Goal: Information Seeking & Learning: Find specific fact

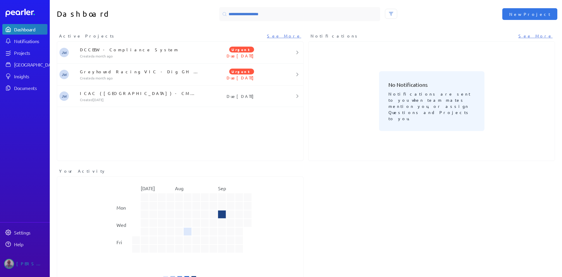
click at [261, 13] on input at bounding box center [299, 14] width 161 height 14
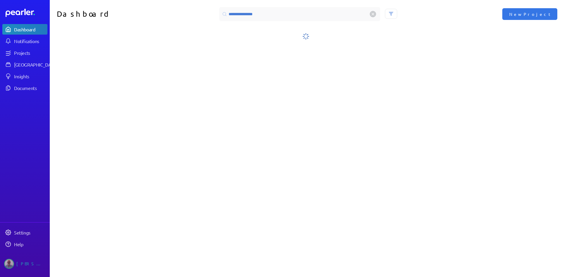
type input "**********"
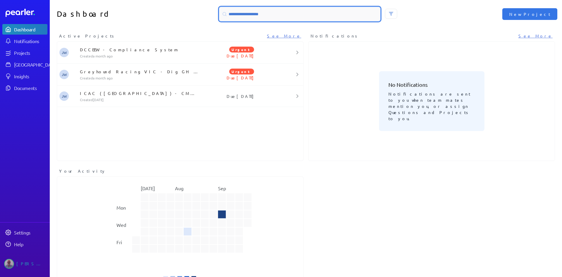
click at [237, 12] on input at bounding box center [299, 14] width 161 height 14
type input "*****"
